Goal: Transaction & Acquisition: Download file/media

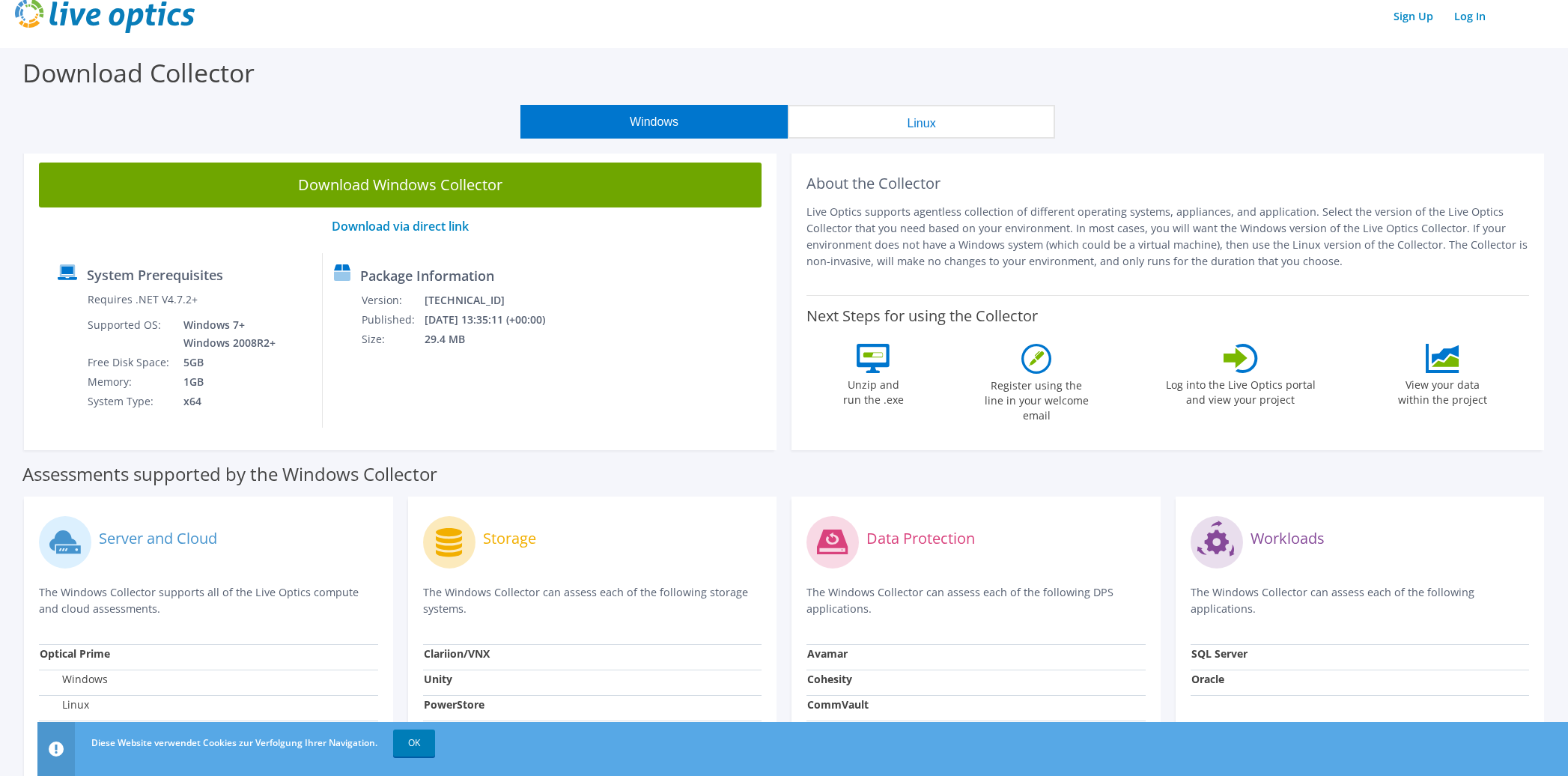
scroll to position [19, 0]
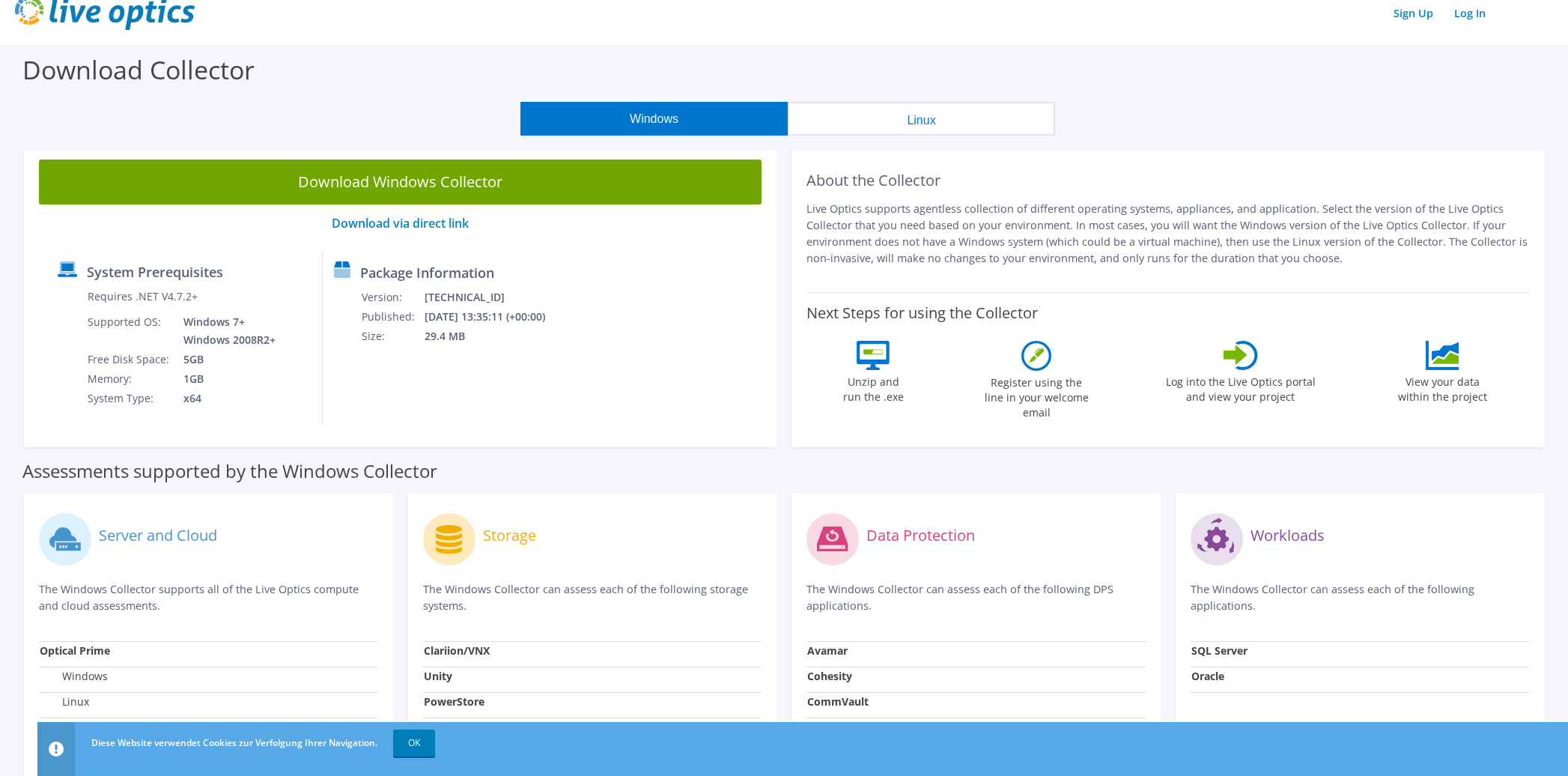
click at [316, 71] on div "Download Collector" at bounding box center [784, 73] width 1553 height 57
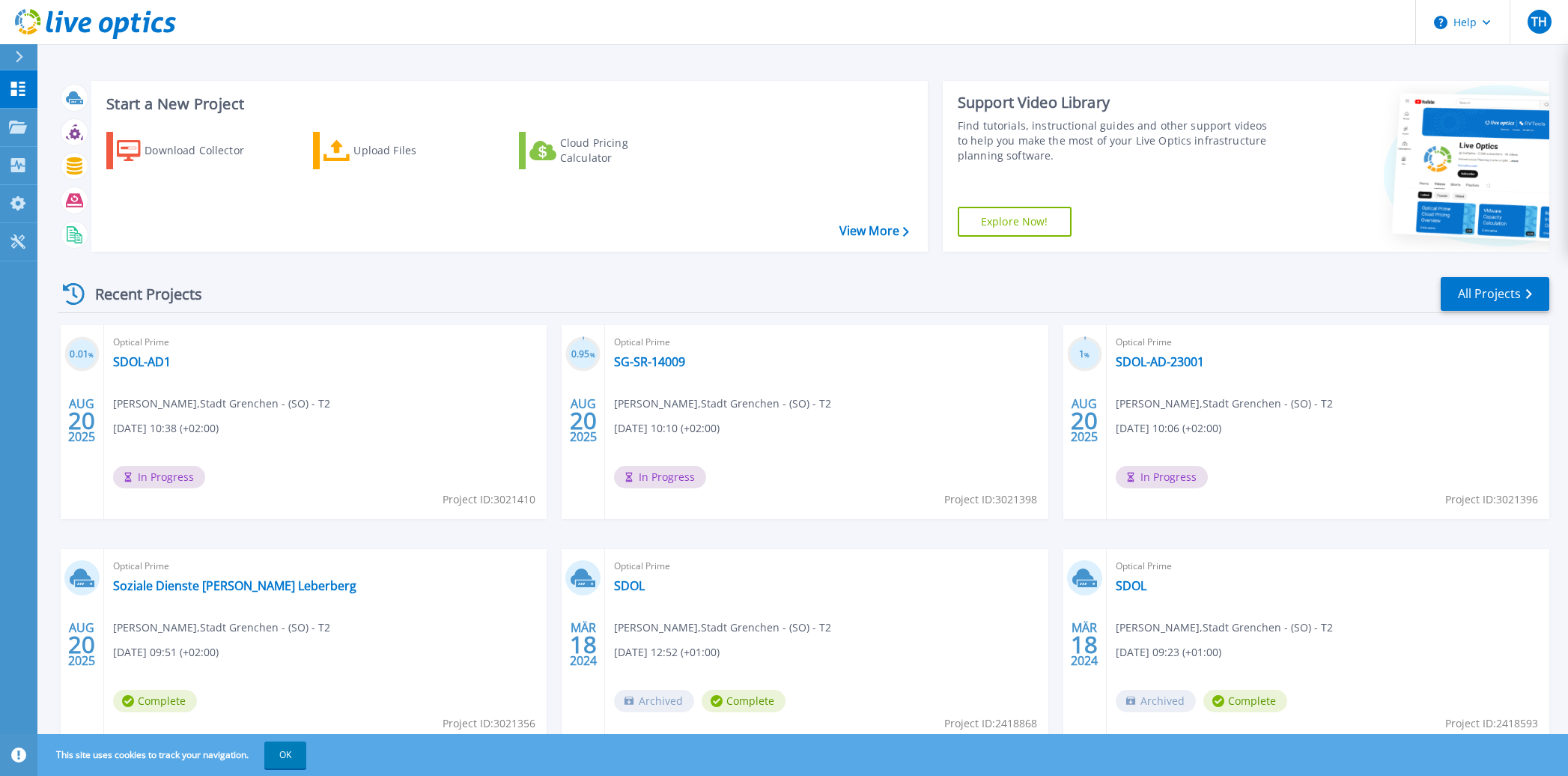
click at [1165, 33] on header "Help TH Endbenutzer Thomas Herren thomas.herren@grenchen.ch Stadt Grenchen - (S…" at bounding box center [784, 22] width 1568 height 45
